Goal: Find specific page/section: Find specific page/section

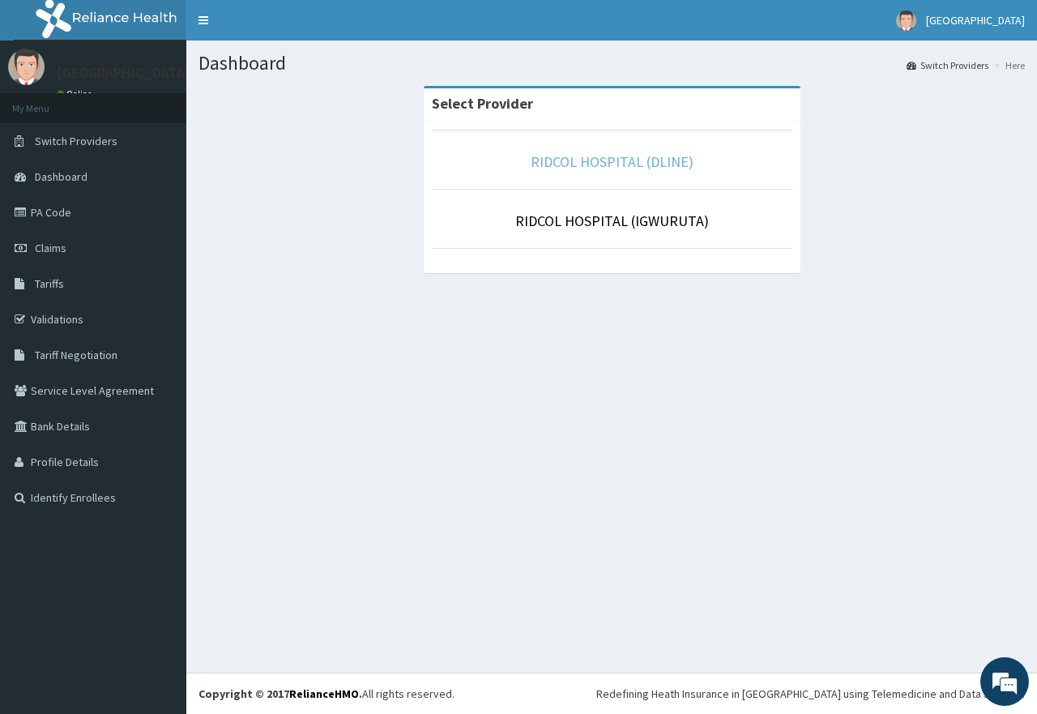
click at [573, 160] on link "RIDCOL HOSPITAL (DLINE)" at bounding box center [612, 161] width 163 height 19
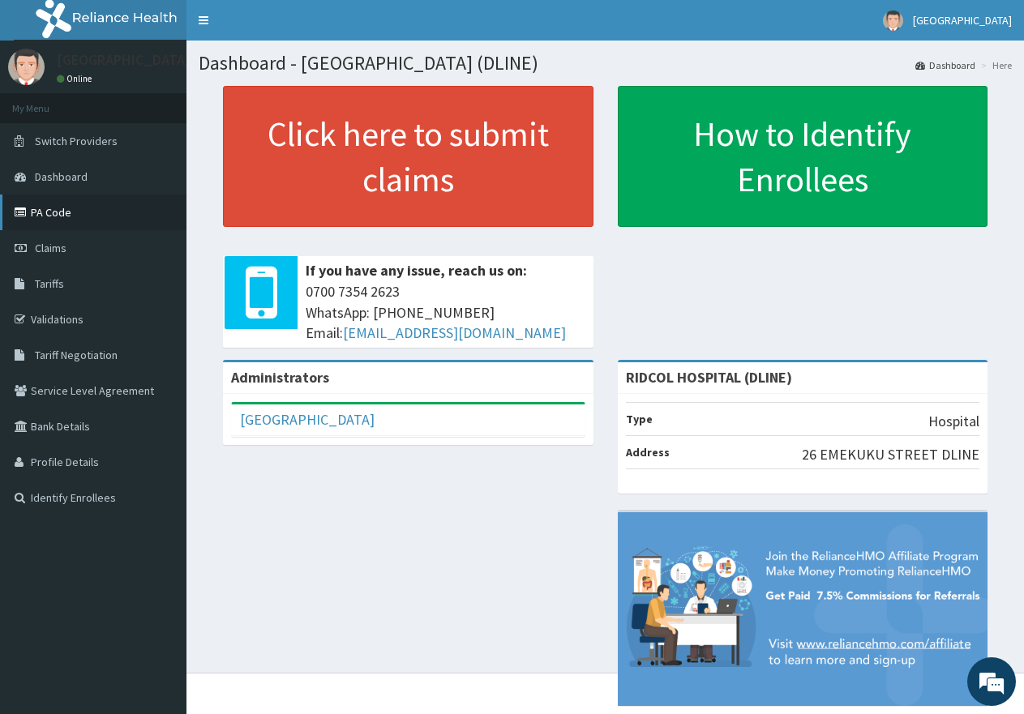
click at [49, 214] on link "PA Code" at bounding box center [93, 213] width 186 height 36
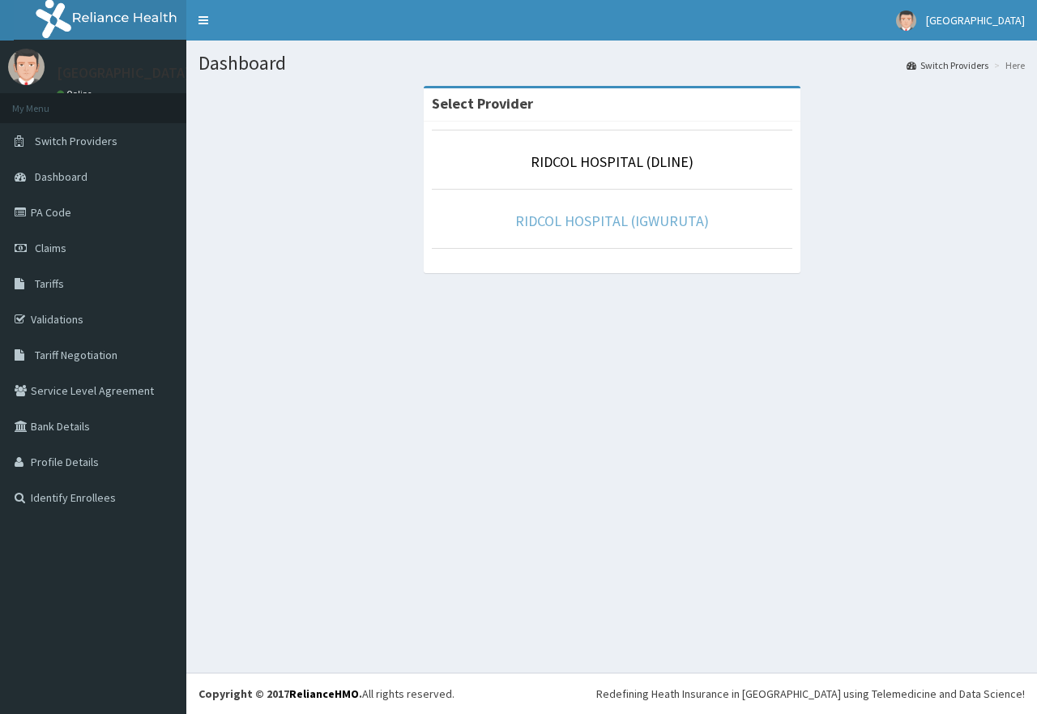
click at [675, 223] on link "RIDCOL HOSPITAL (IGWURUTA)" at bounding box center [612, 221] width 194 height 19
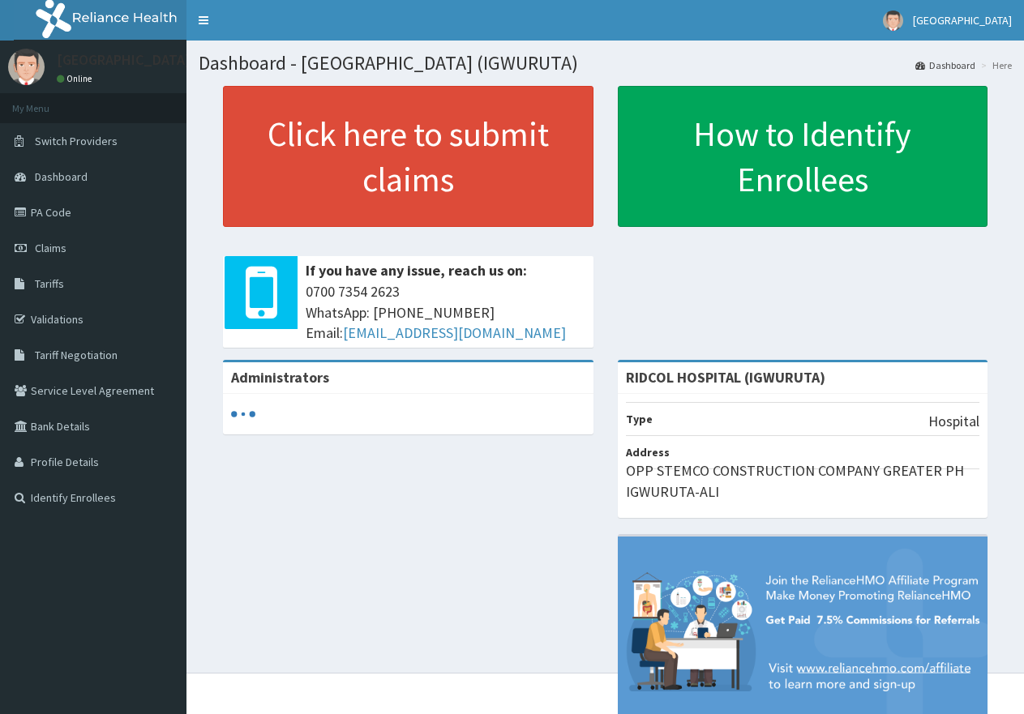
click at [30, 211] on icon at bounding box center [23, 212] width 16 height 11
